Goal: Check status: Check status

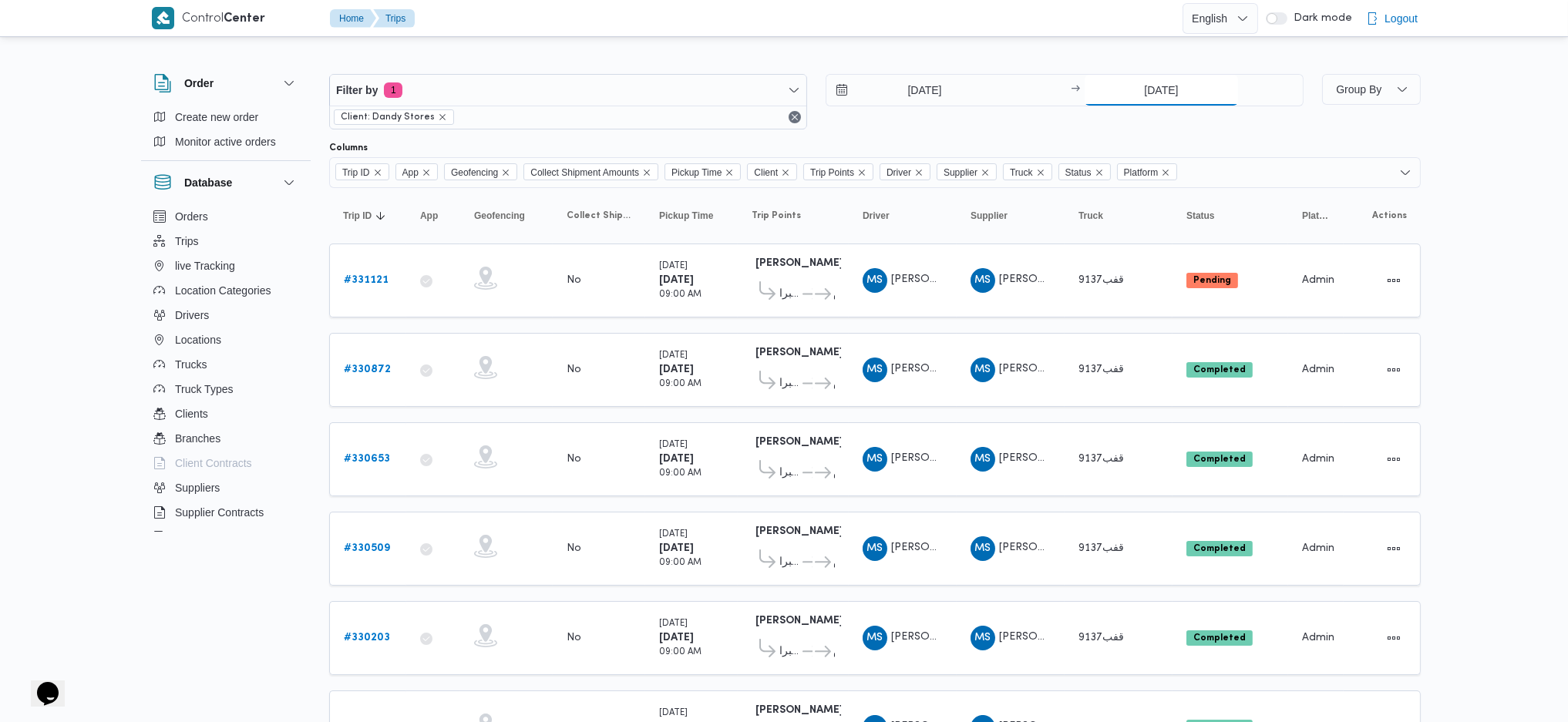
click at [1147, 83] on input "15/8/2025" at bounding box center [1161, 91] width 153 height 31
click at [914, 86] on input "7/8/2025" at bounding box center [914, 91] width 175 height 31
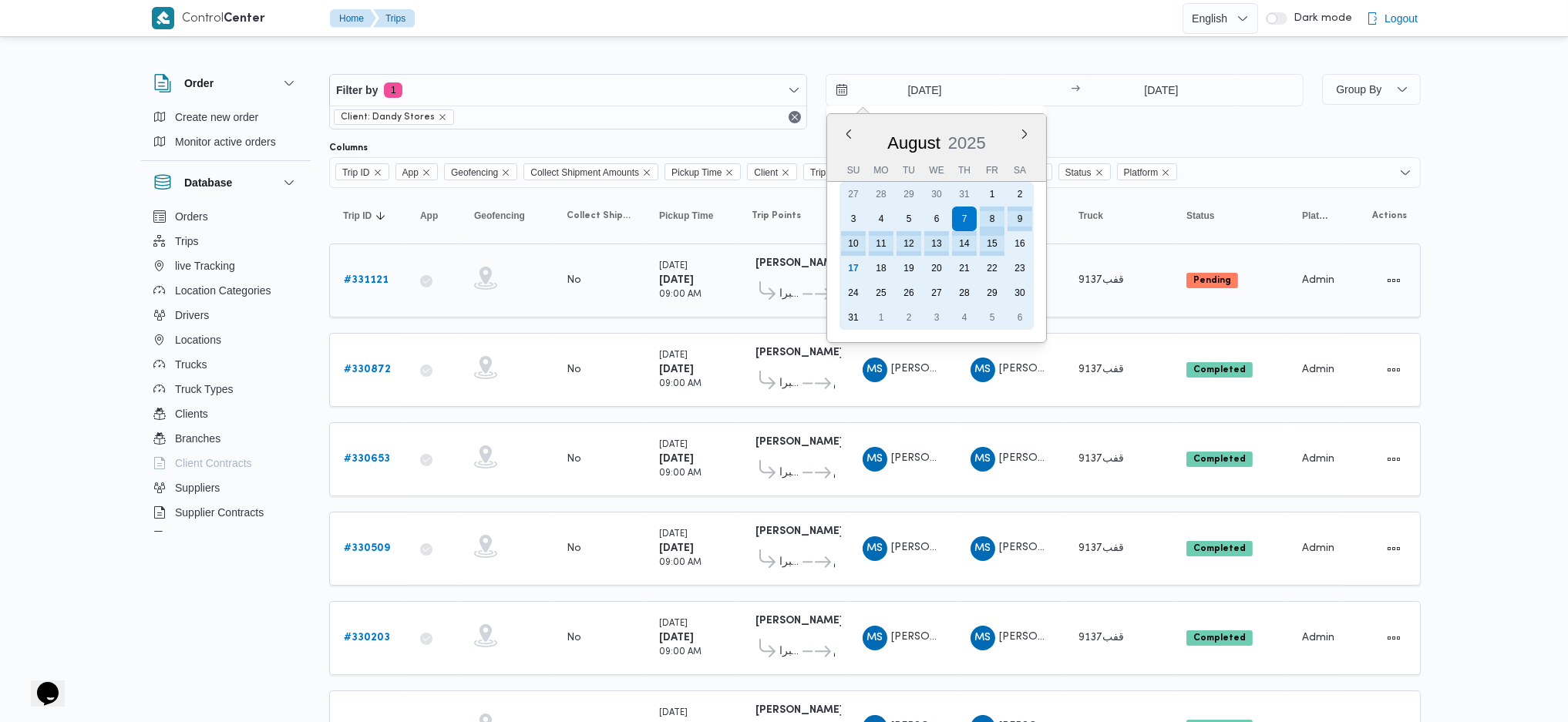
click at [841, 257] on div "17" at bounding box center [853, 269] width 25 height 25
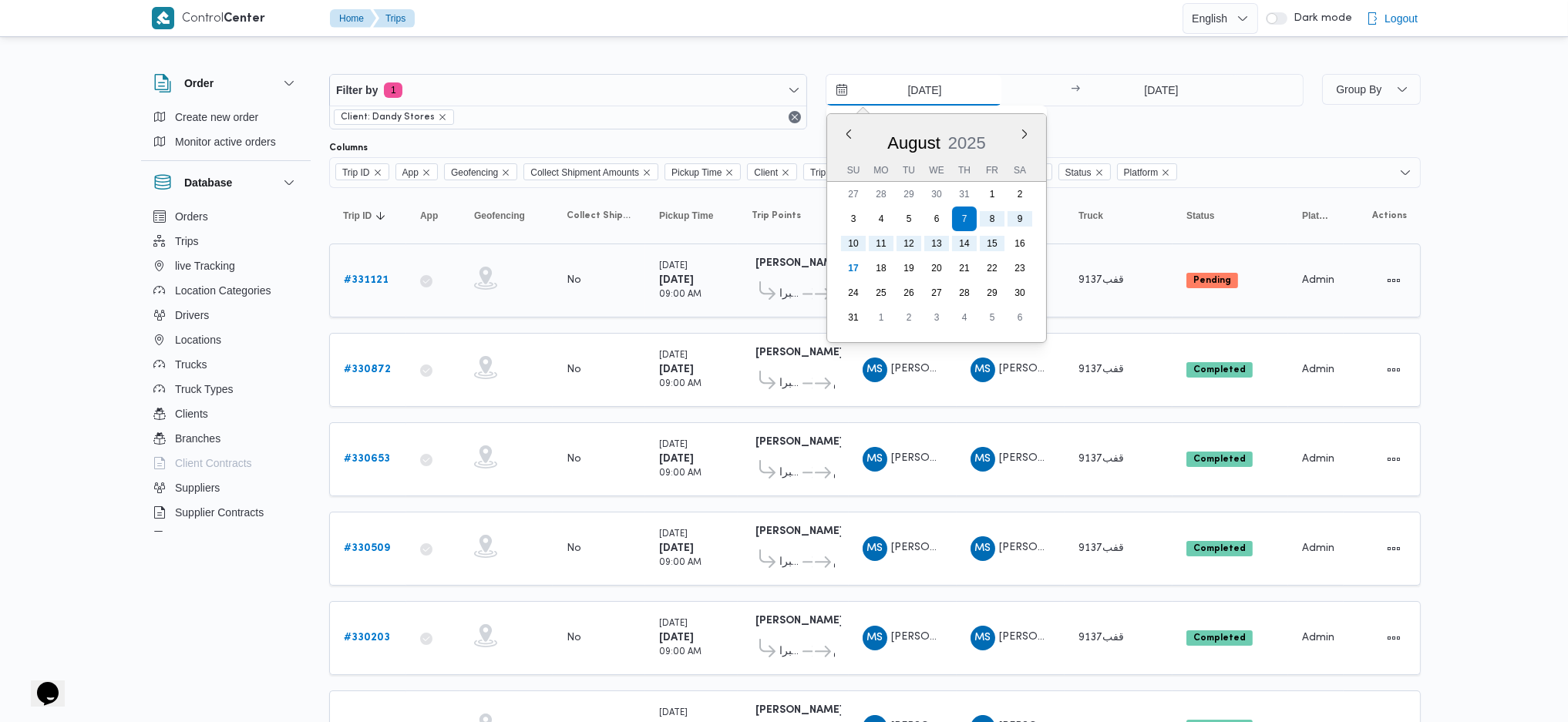
type input "17/8/2025"
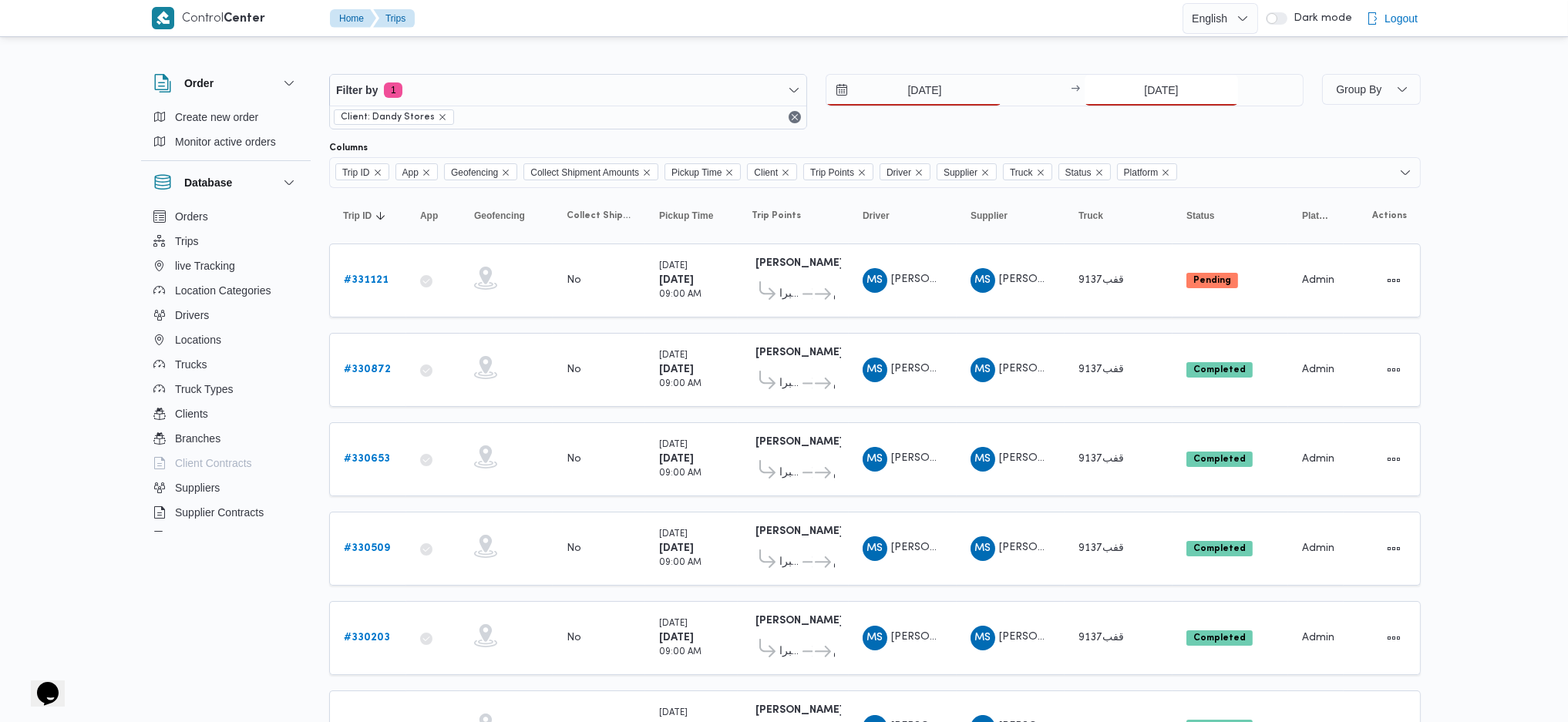
click at [1140, 86] on input "15/8/2025" at bounding box center [1161, 91] width 153 height 31
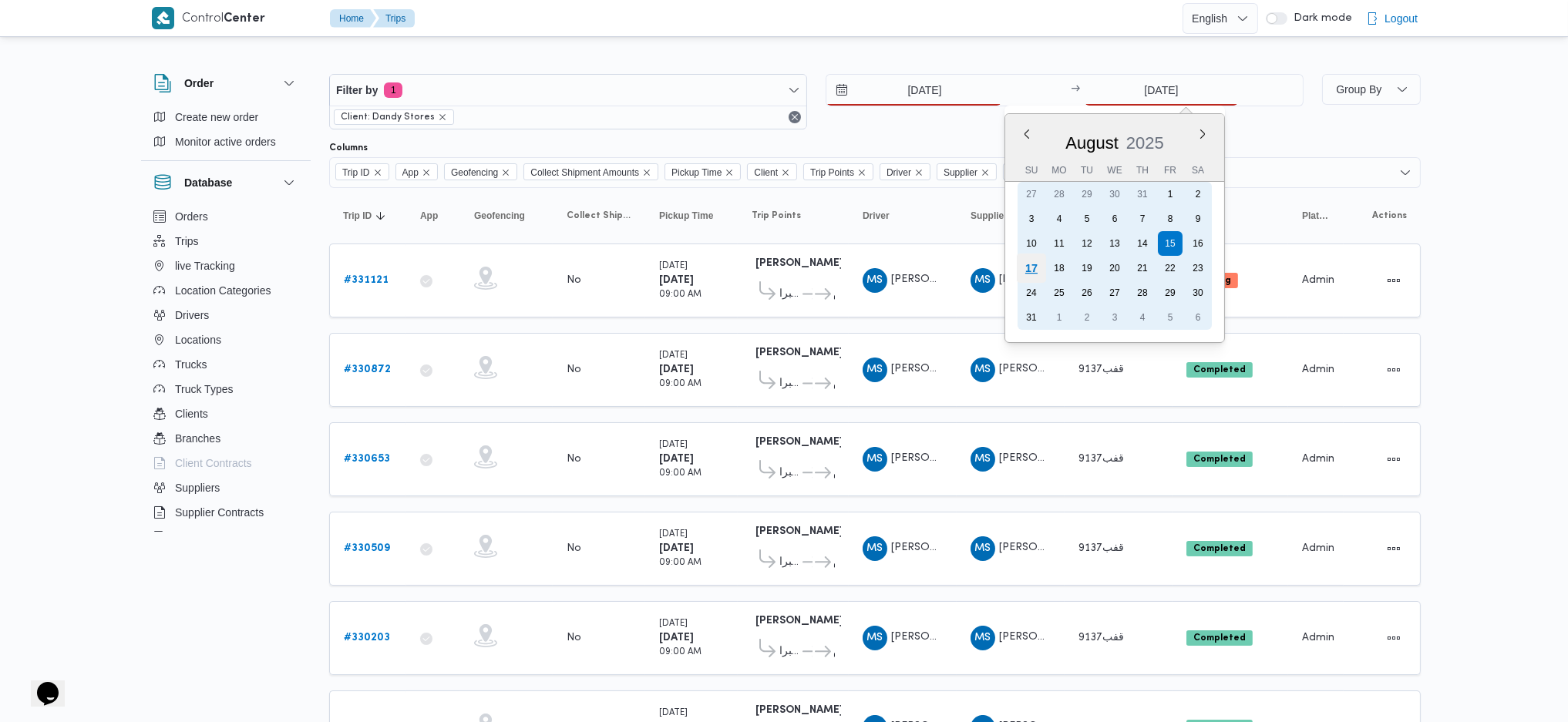
click at [1022, 269] on div "17" at bounding box center [1032, 269] width 29 height 29
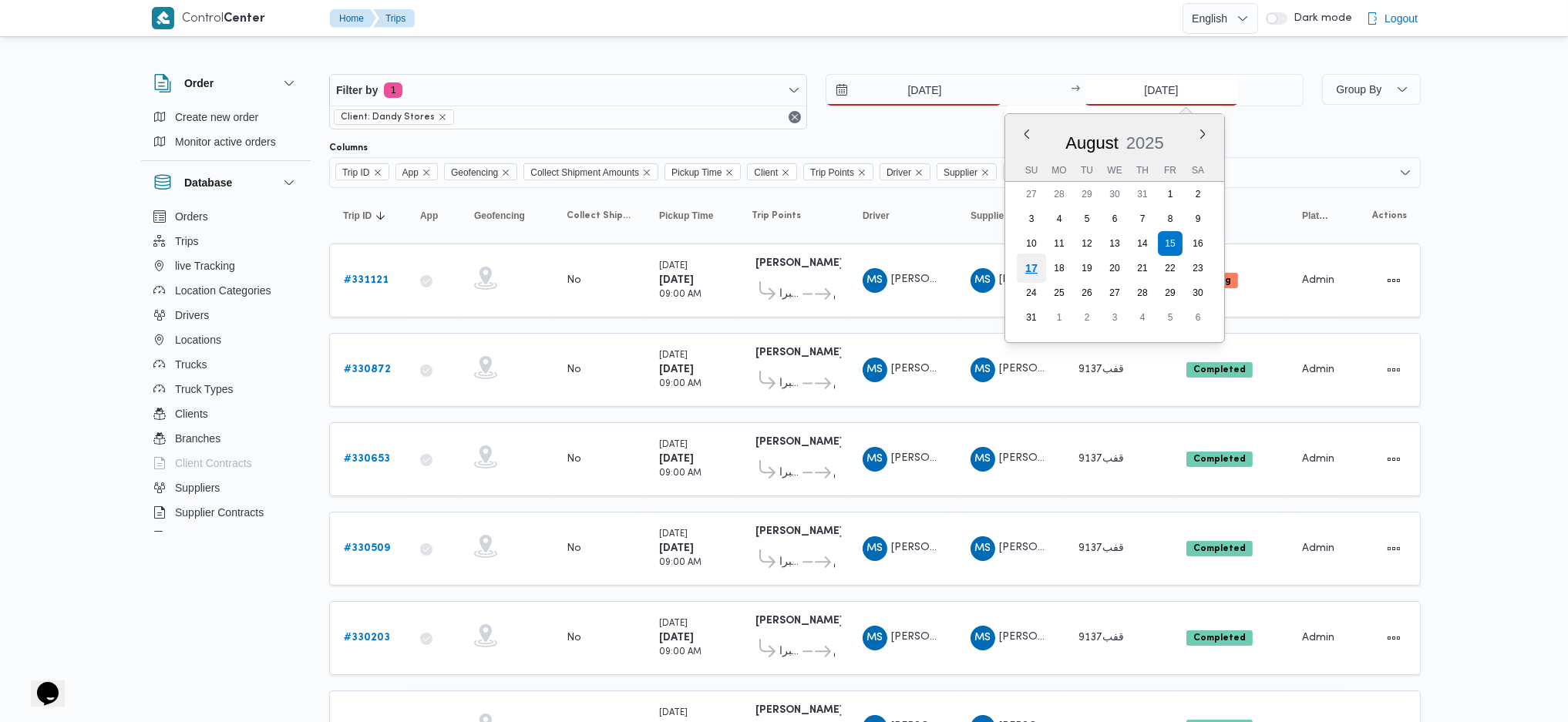
type input "17/8/2025"
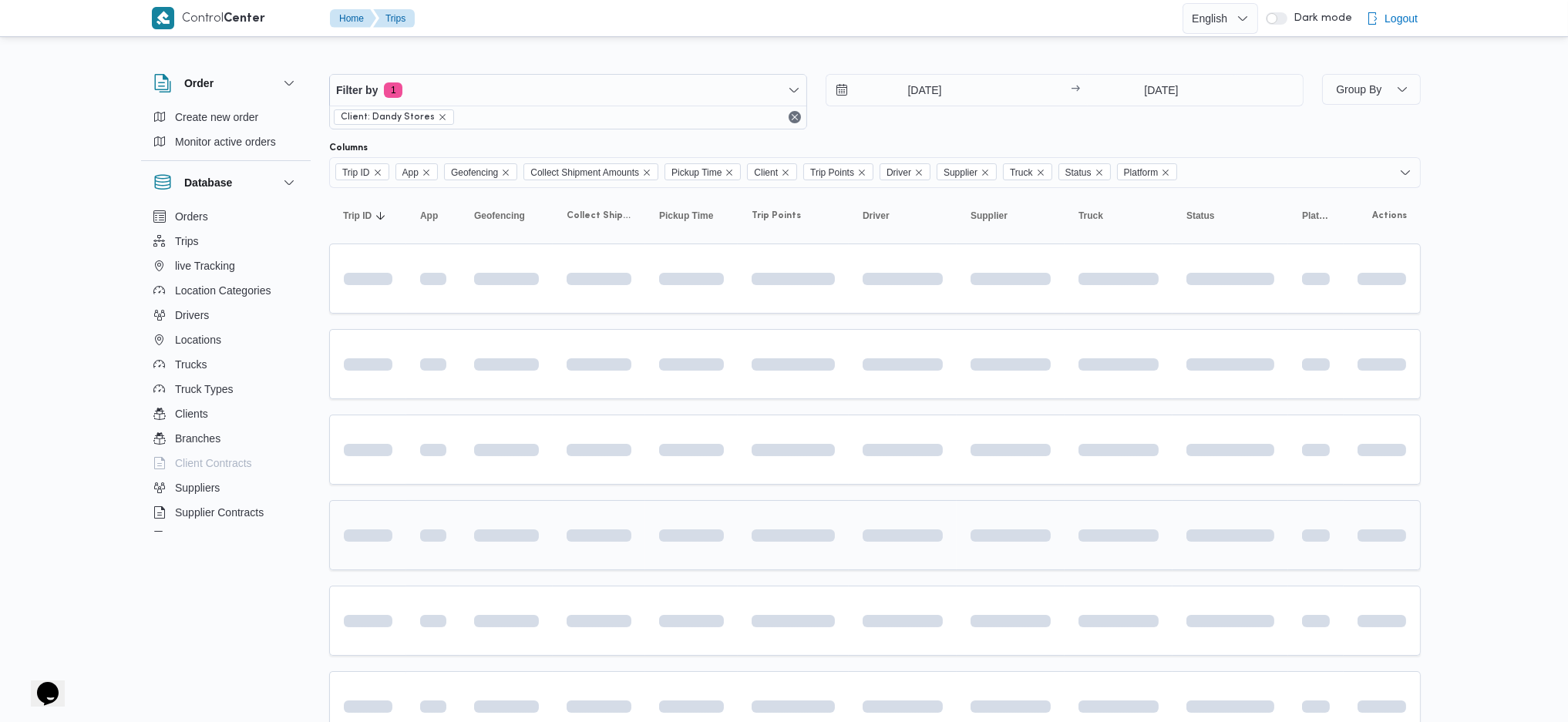
click at [714, 480] on td at bounding box center [692, 535] width 93 height 70
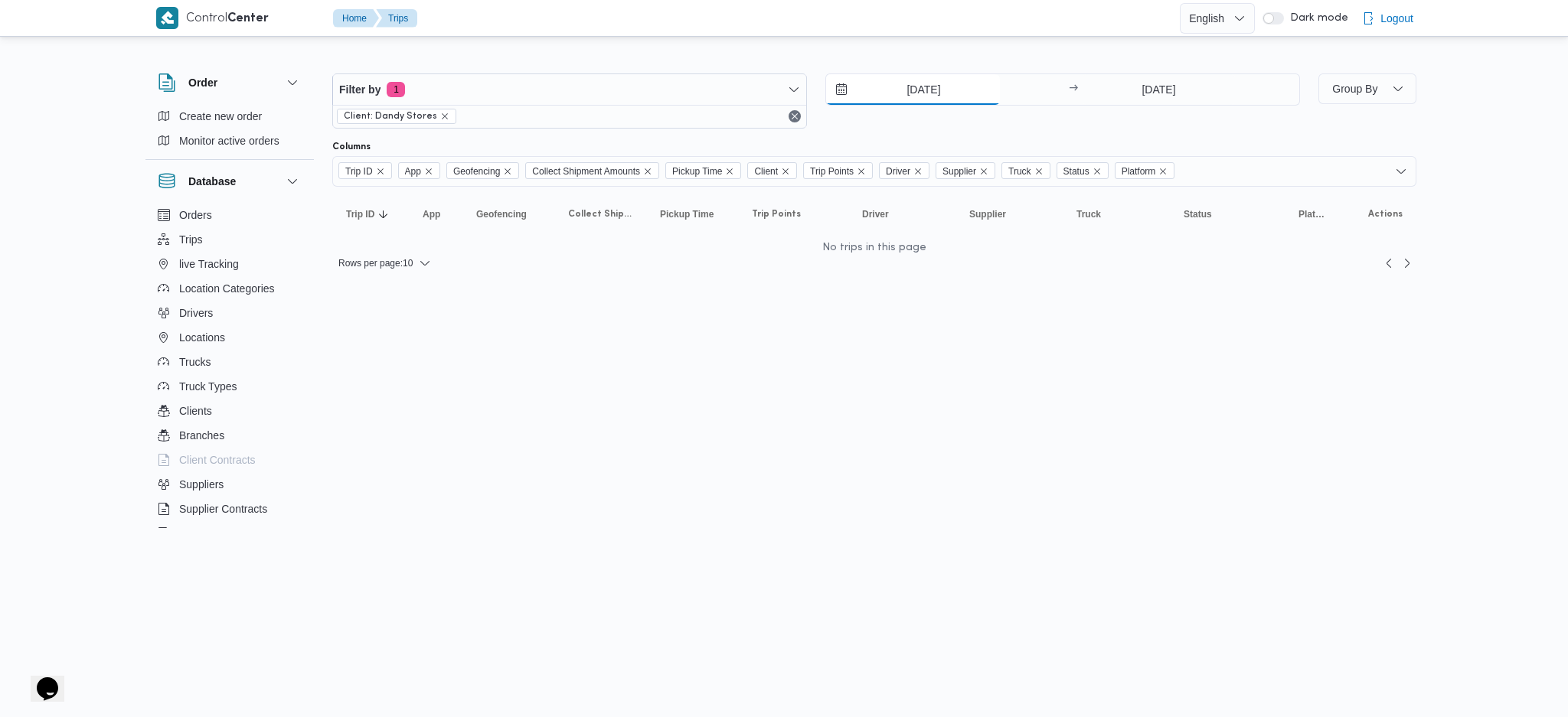
click at [926, 81] on input "17/8/2025" at bounding box center [913, 90] width 174 height 31
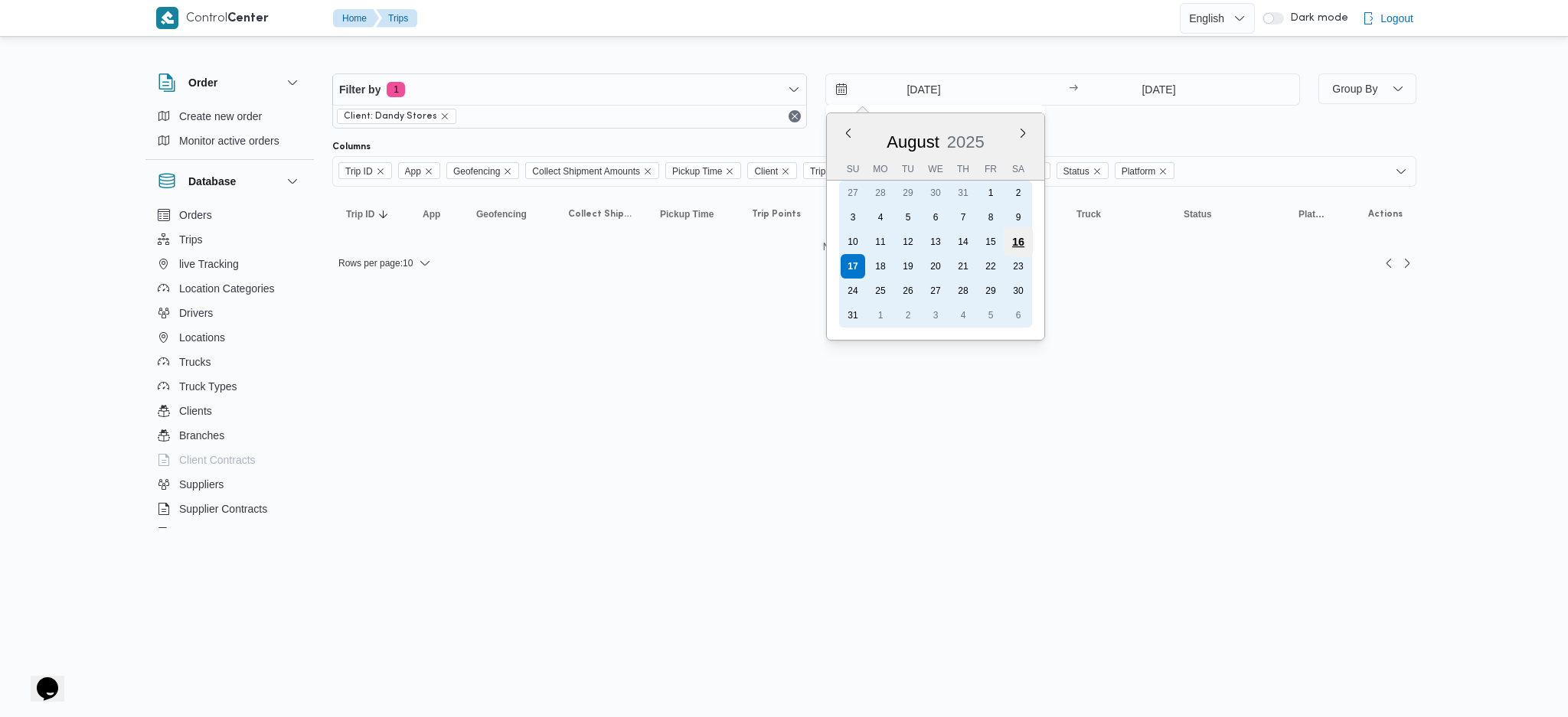
click at [1021, 237] on div "16" at bounding box center [1018, 242] width 29 height 29
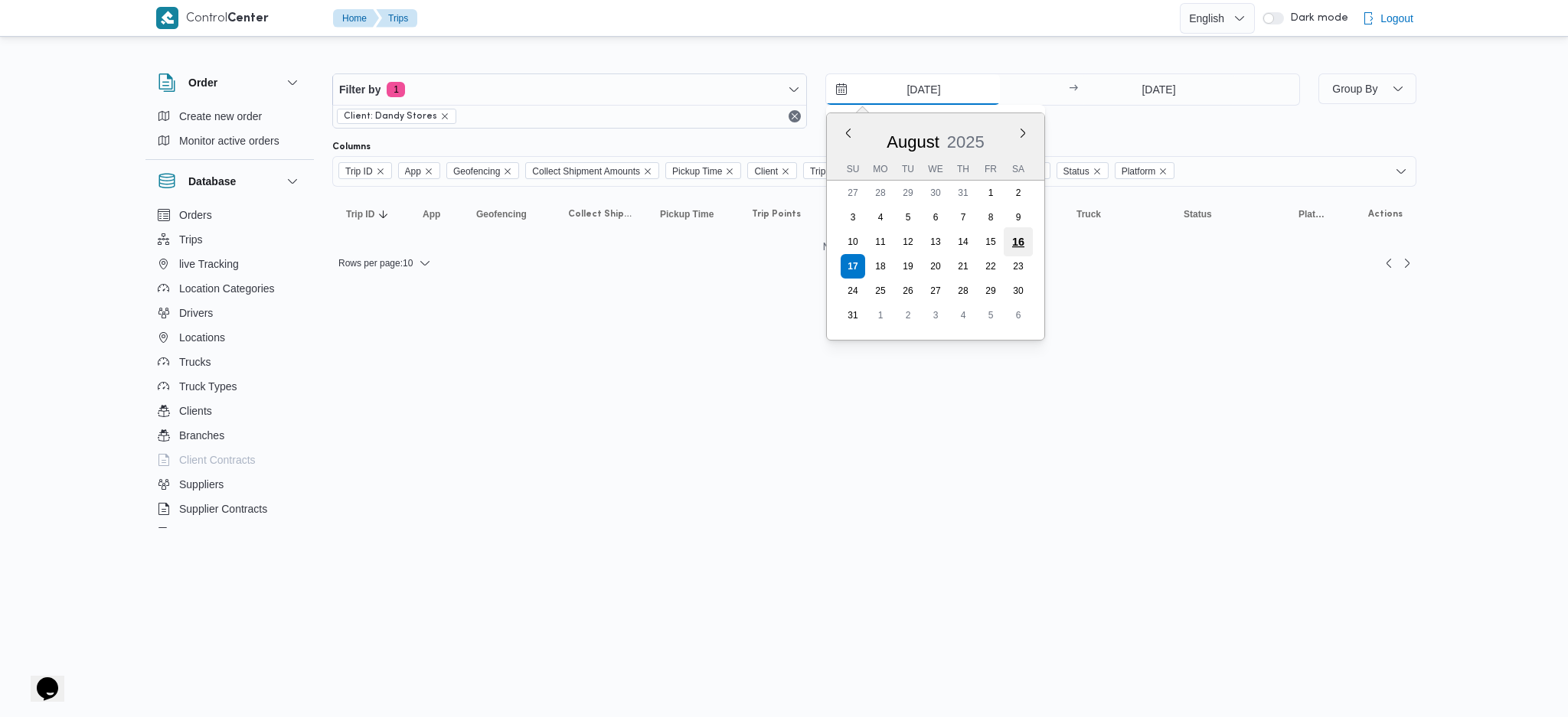
type input "16/8/2025"
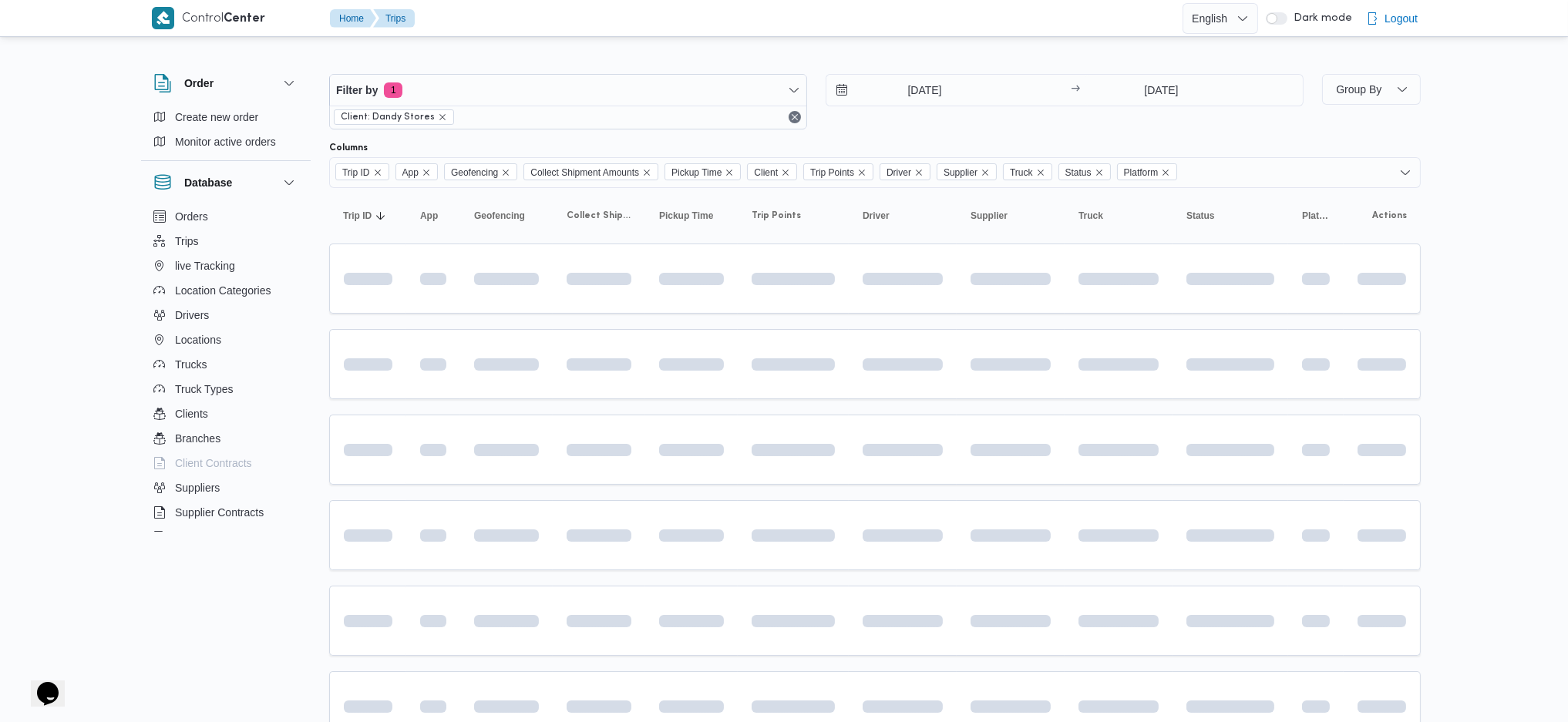
click at [794, 471] on span at bounding box center [793, 450] width 84 height 49
